Goal: Entertainment & Leisure: Browse casually

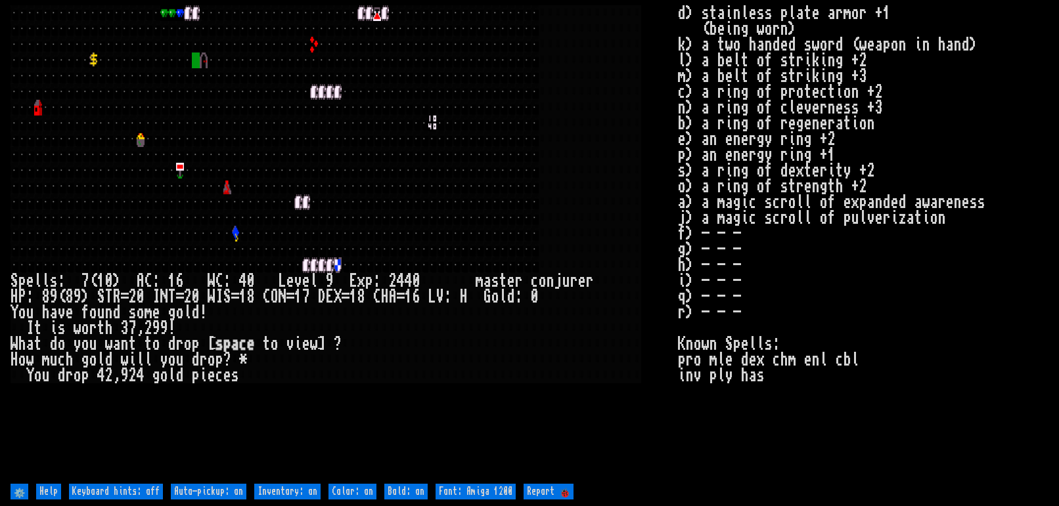
click at [269, 72] on div at bounding box center [267, 76] width 8 height 16
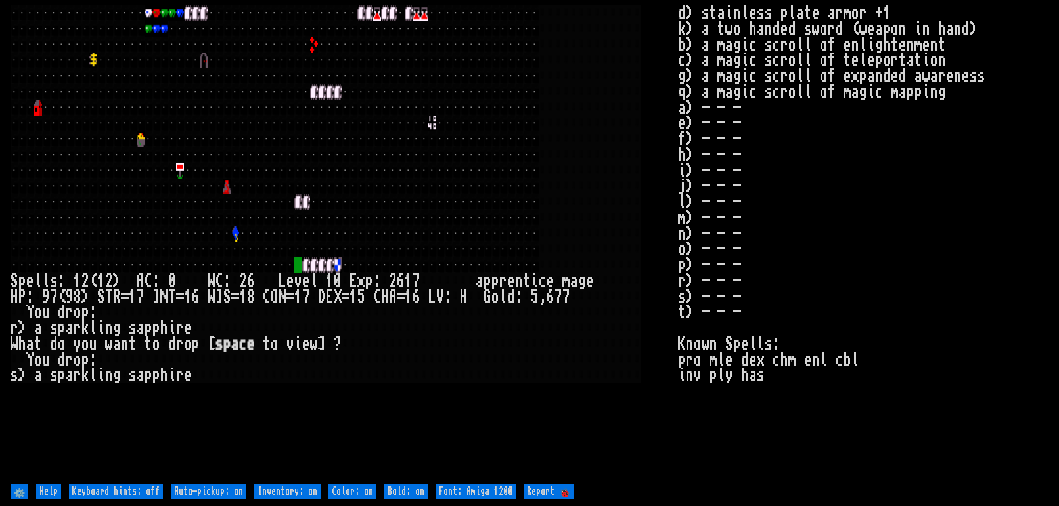
type off "Auto-pickup: off"
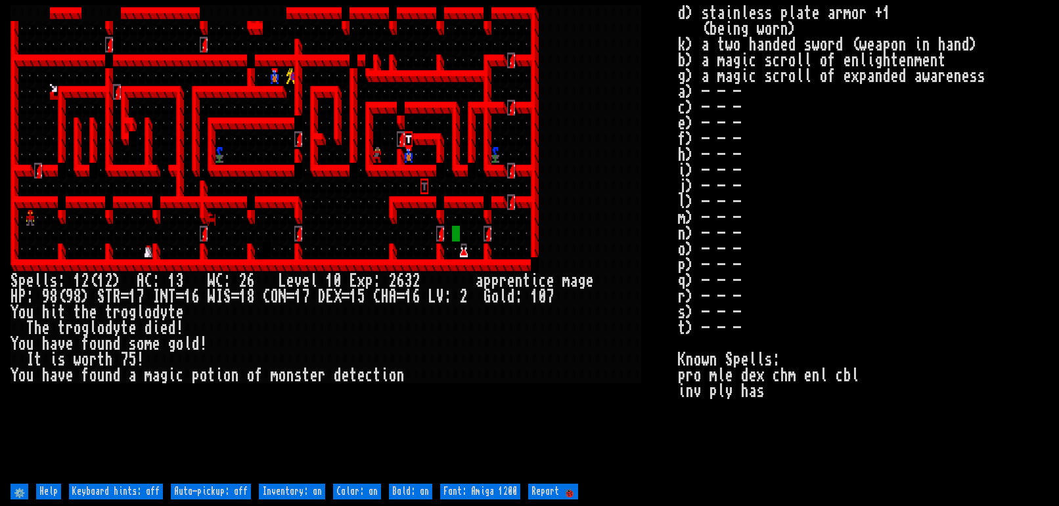
type off "Auto-pickup: on"
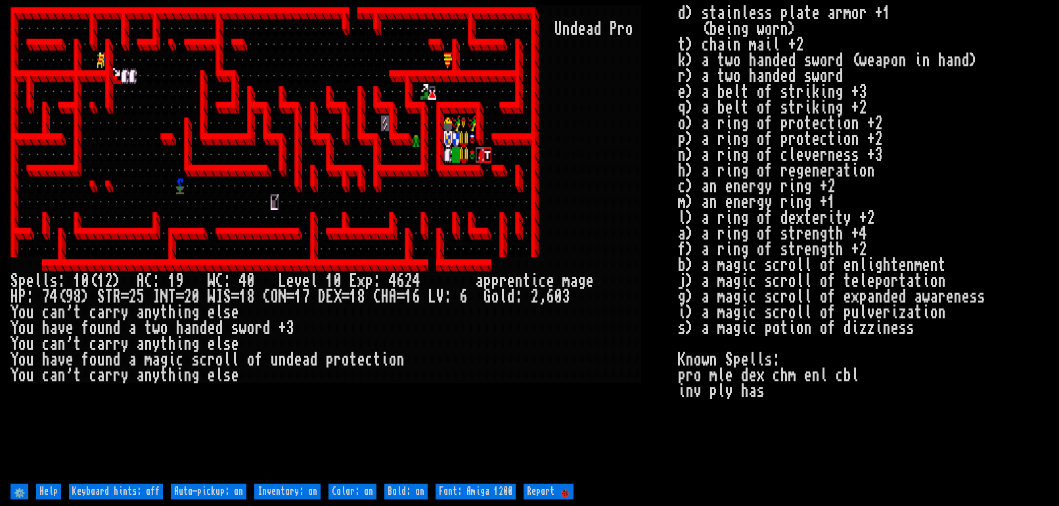
type off "Auto-pickup: off"
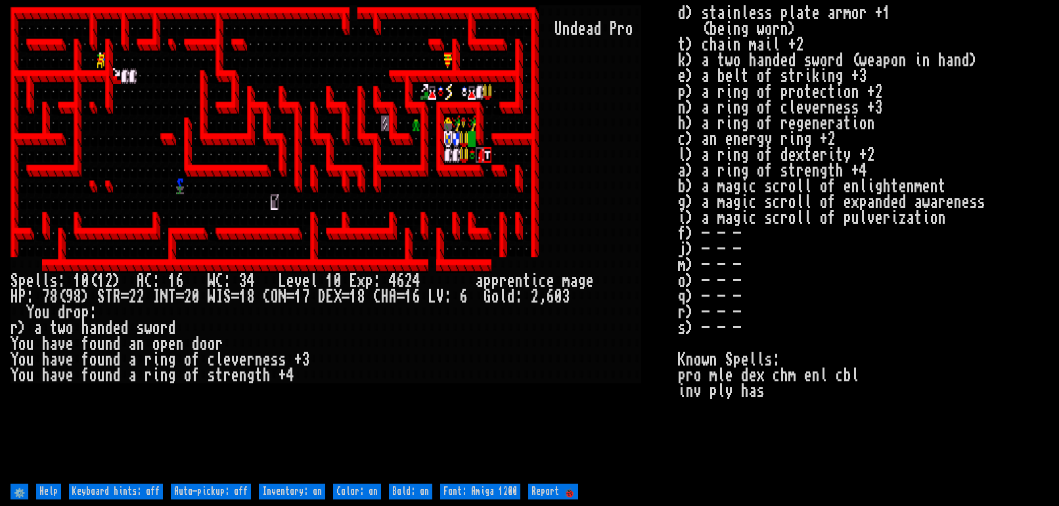
type off "Auto-pickup: on"
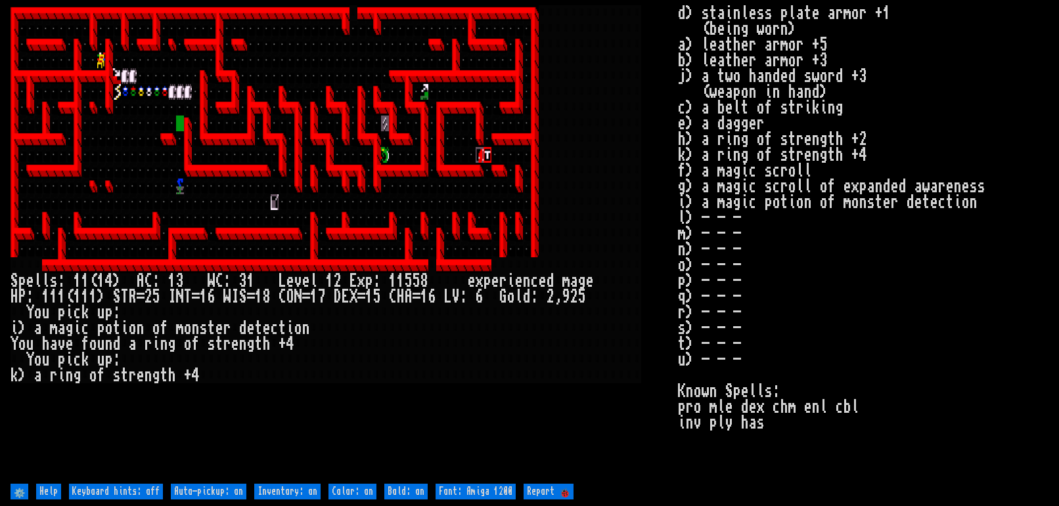
type off "Auto-pickup: off"
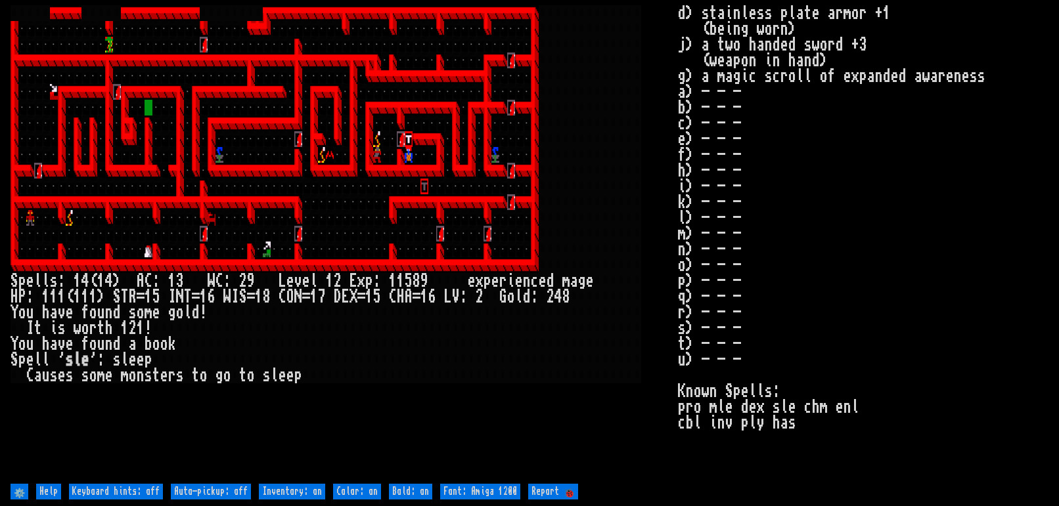
type off "Auto-pickup: on"
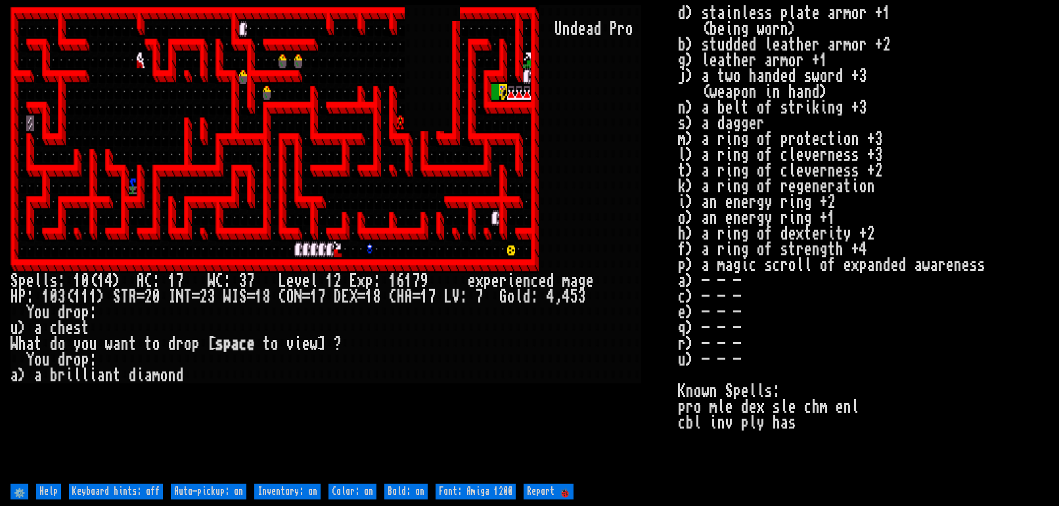
type off "Auto-pickup: off"
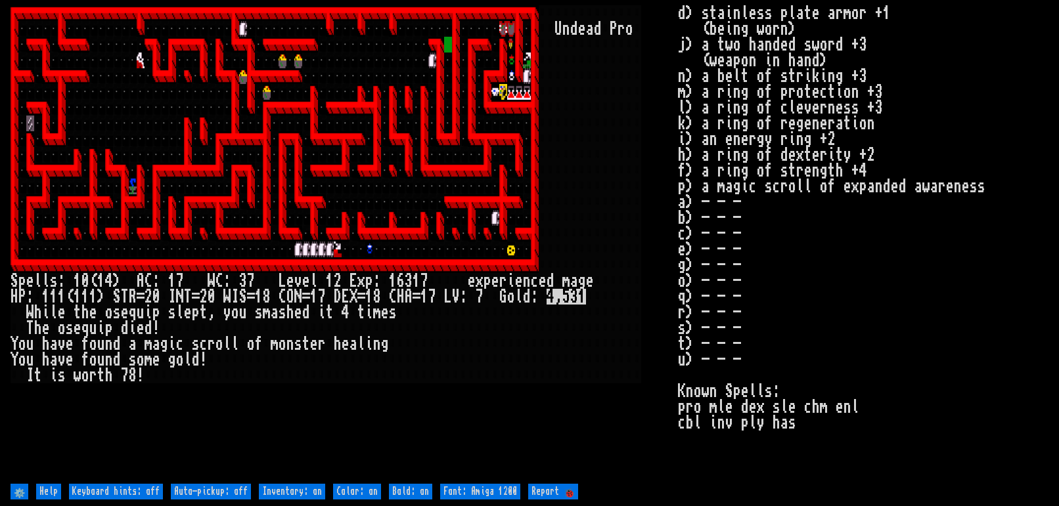
type off "Auto-pickup: on"
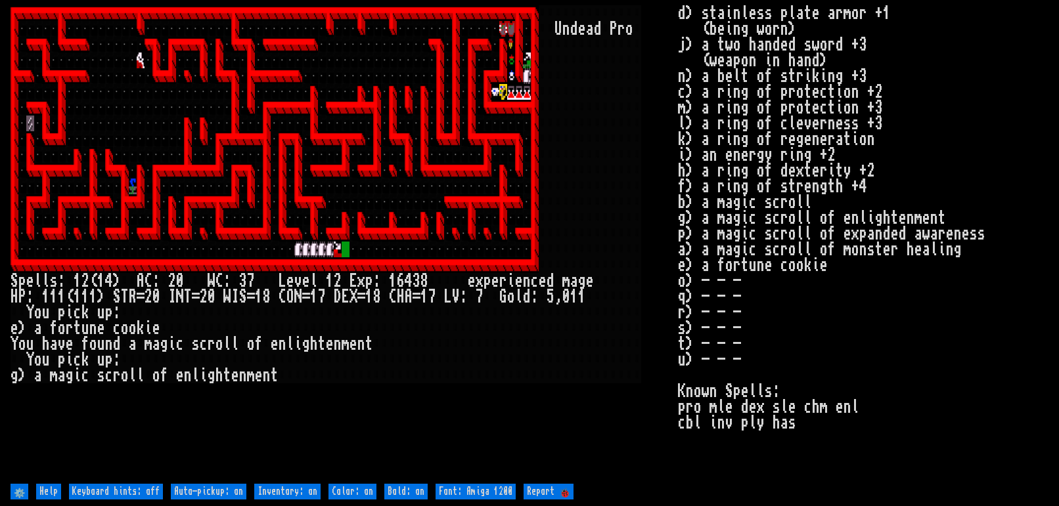
type off "Auto-pickup: off"
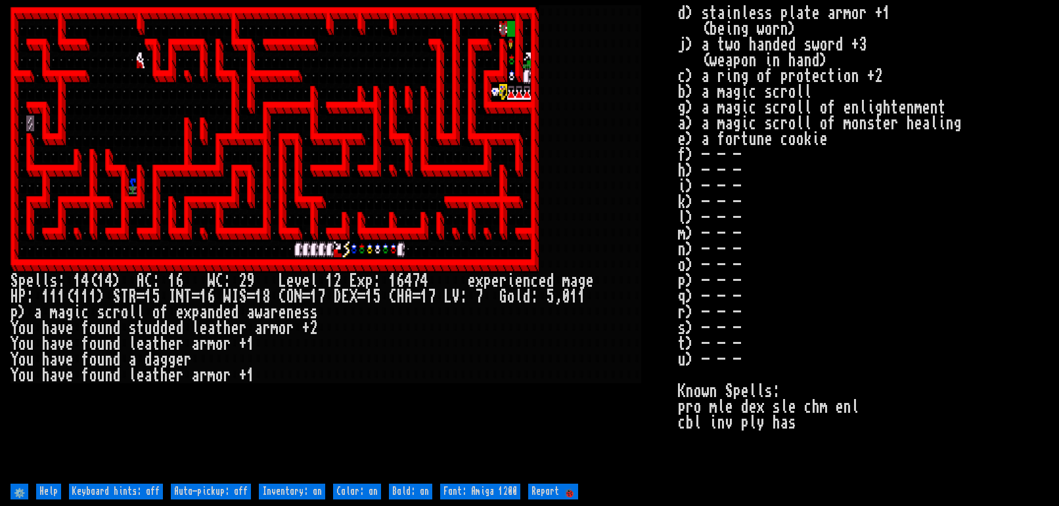
type off "Auto-pickup: on"
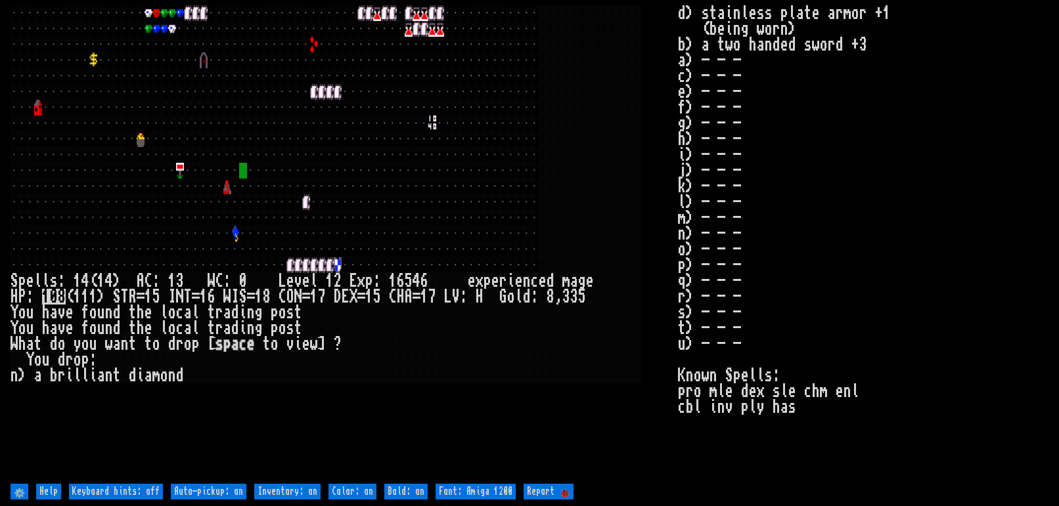
type off "Auto-pickup: off"
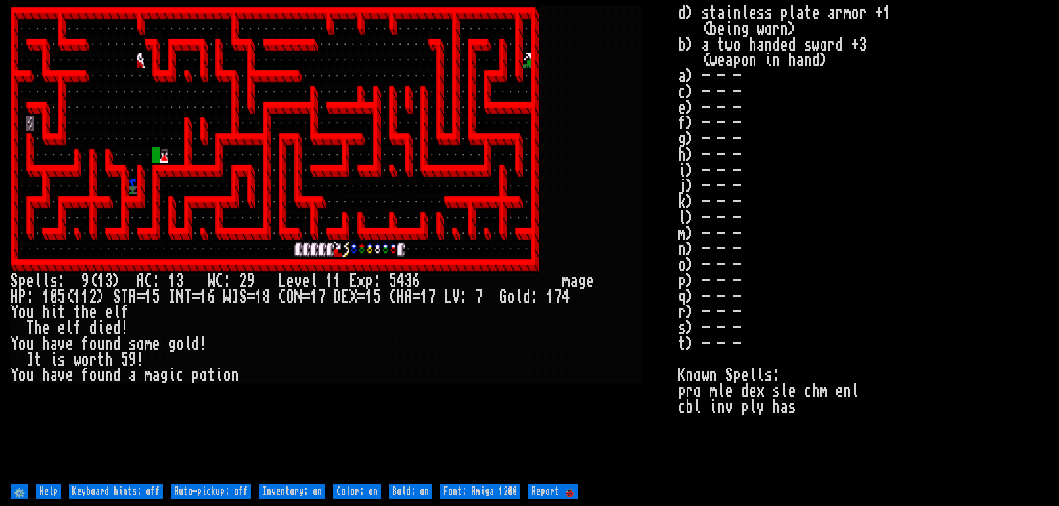
type off "Auto-pickup: on"
